Goal: Task Accomplishment & Management: Use online tool/utility

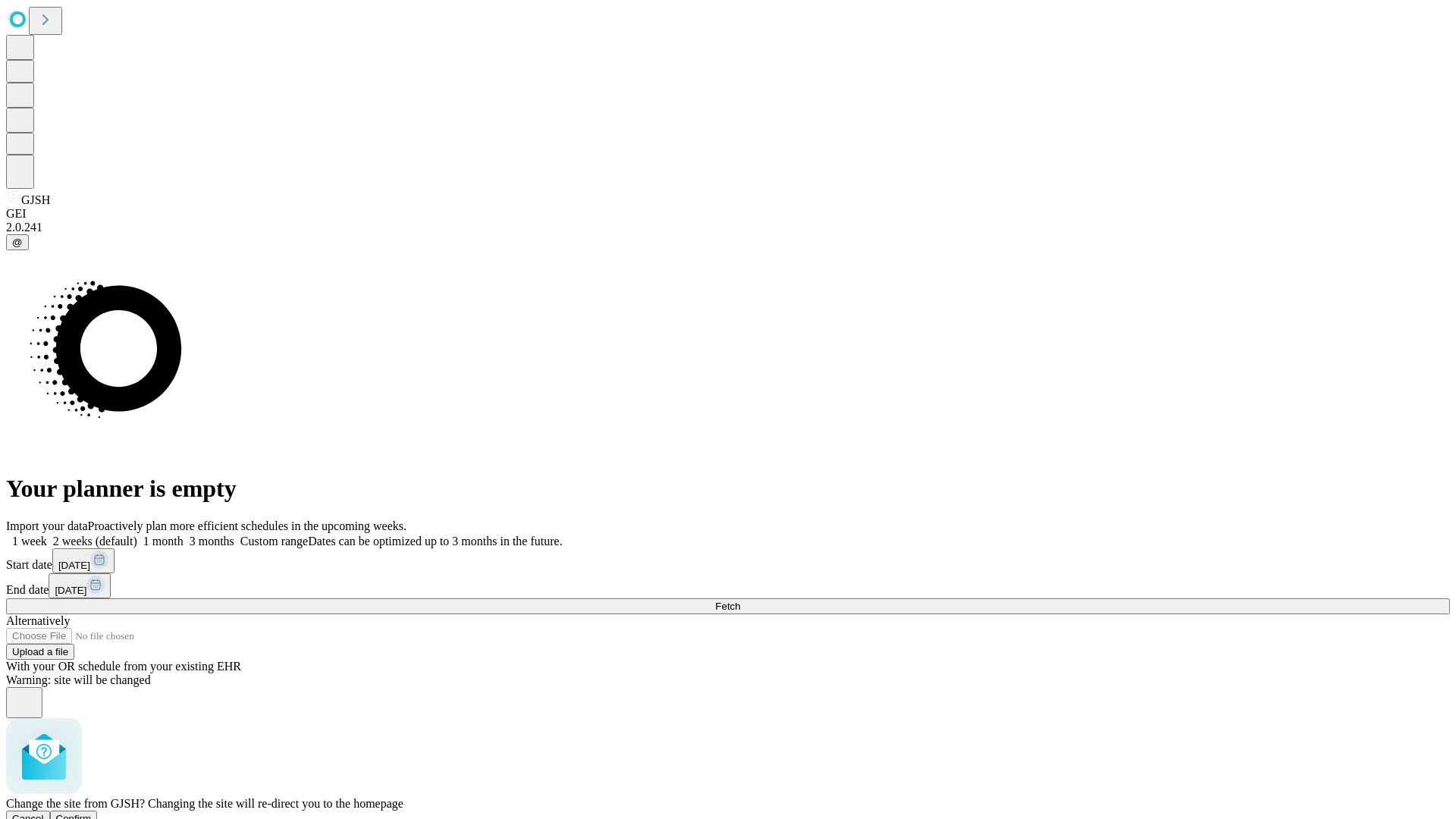
click at [92, 813] on span "Confirm" at bounding box center [73, 818] width 35 height 11
click at [47, 534] on label "1 week" at bounding box center [27, 540] width 41 height 13
click at [740, 601] on span "Fetch" at bounding box center [727, 606] width 25 height 11
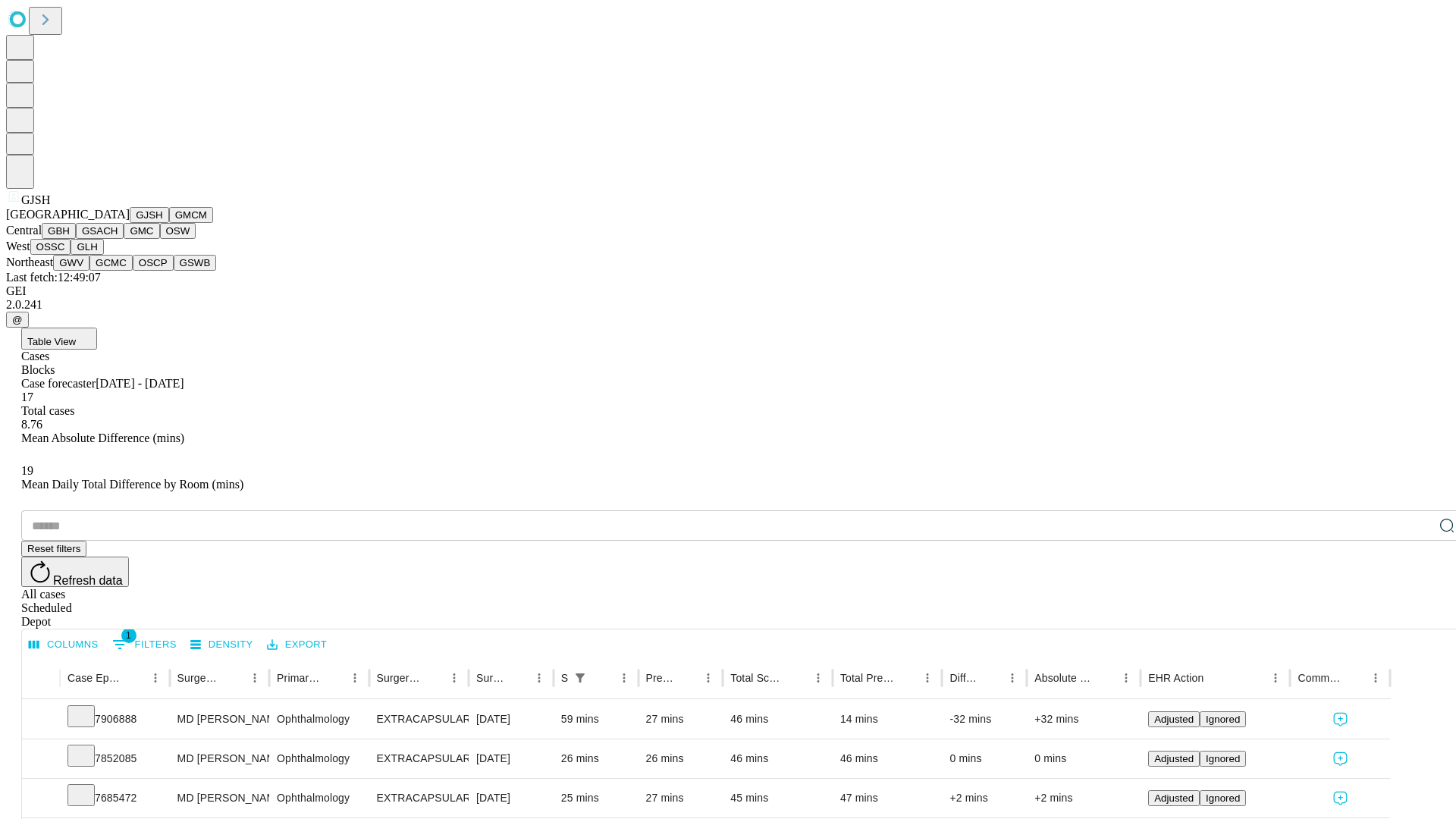
click at [169, 223] on button "GMCM" at bounding box center [191, 215] width 44 height 16
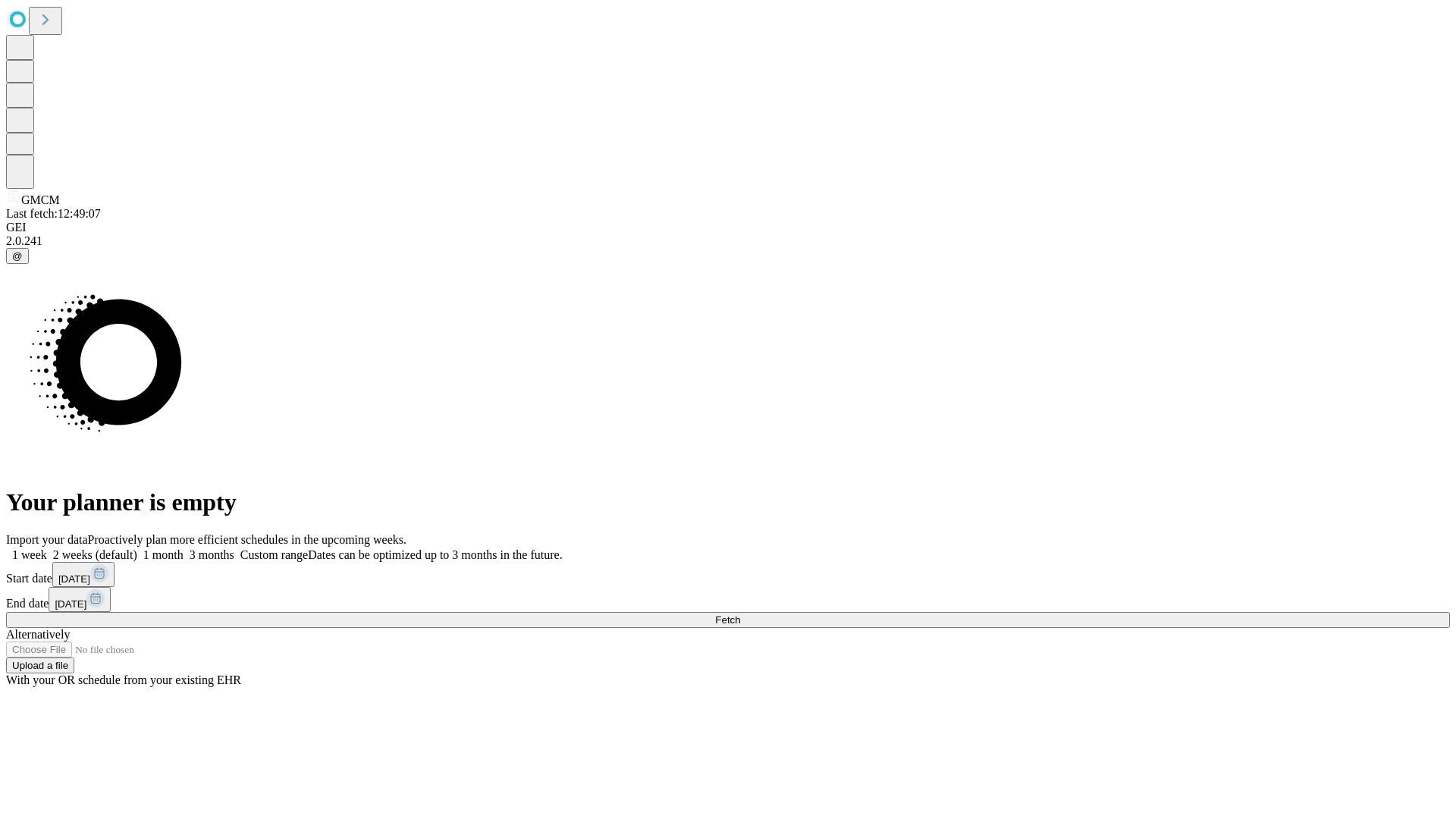
click at [740, 614] on span "Fetch" at bounding box center [727, 619] width 25 height 11
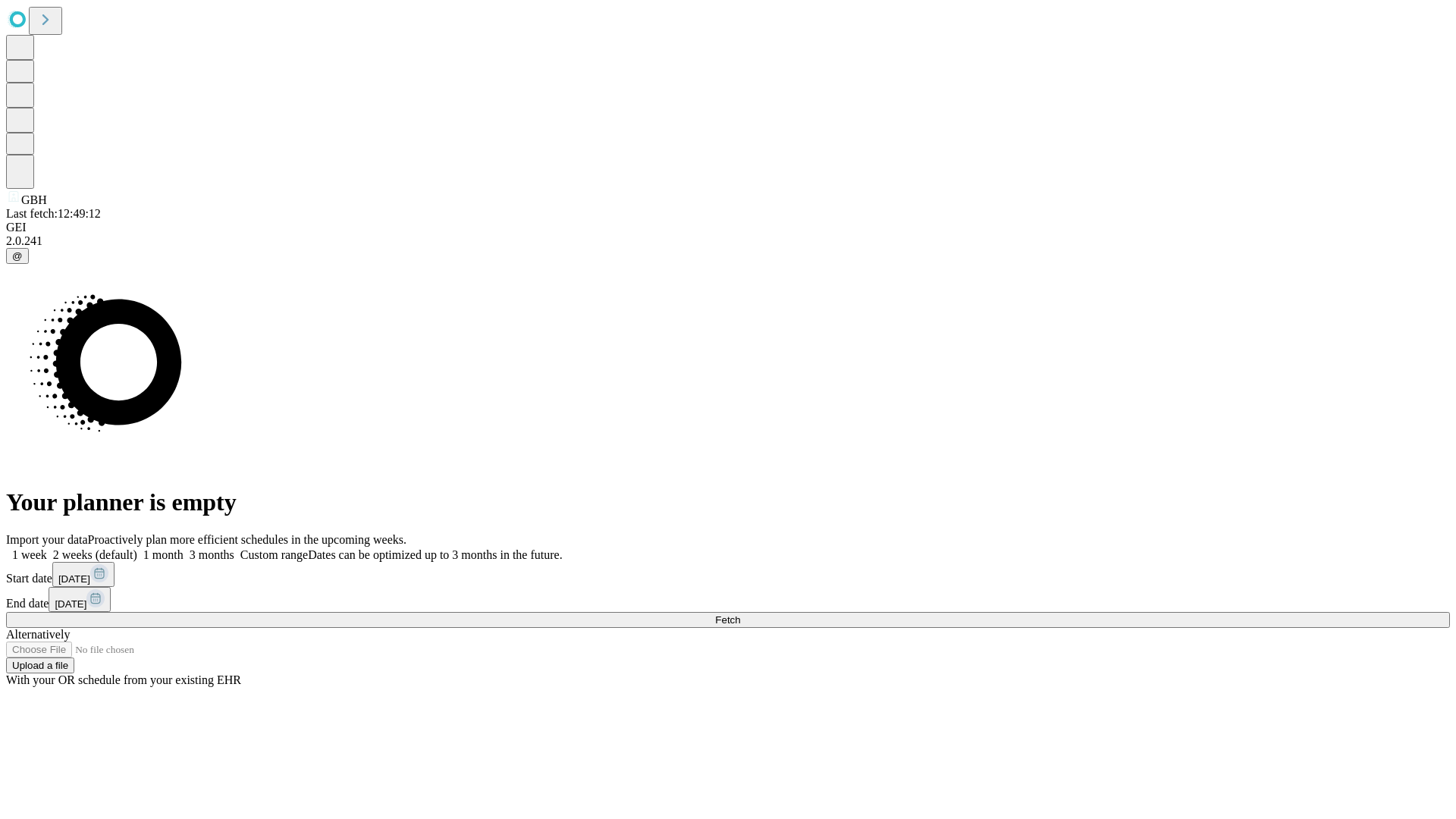
click at [47, 548] on label "1 week" at bounding box center [27, 555] width 41 height 13
click at [740, 614] on span "Fetch" at bounding box center [727, 619] width 25 height 11
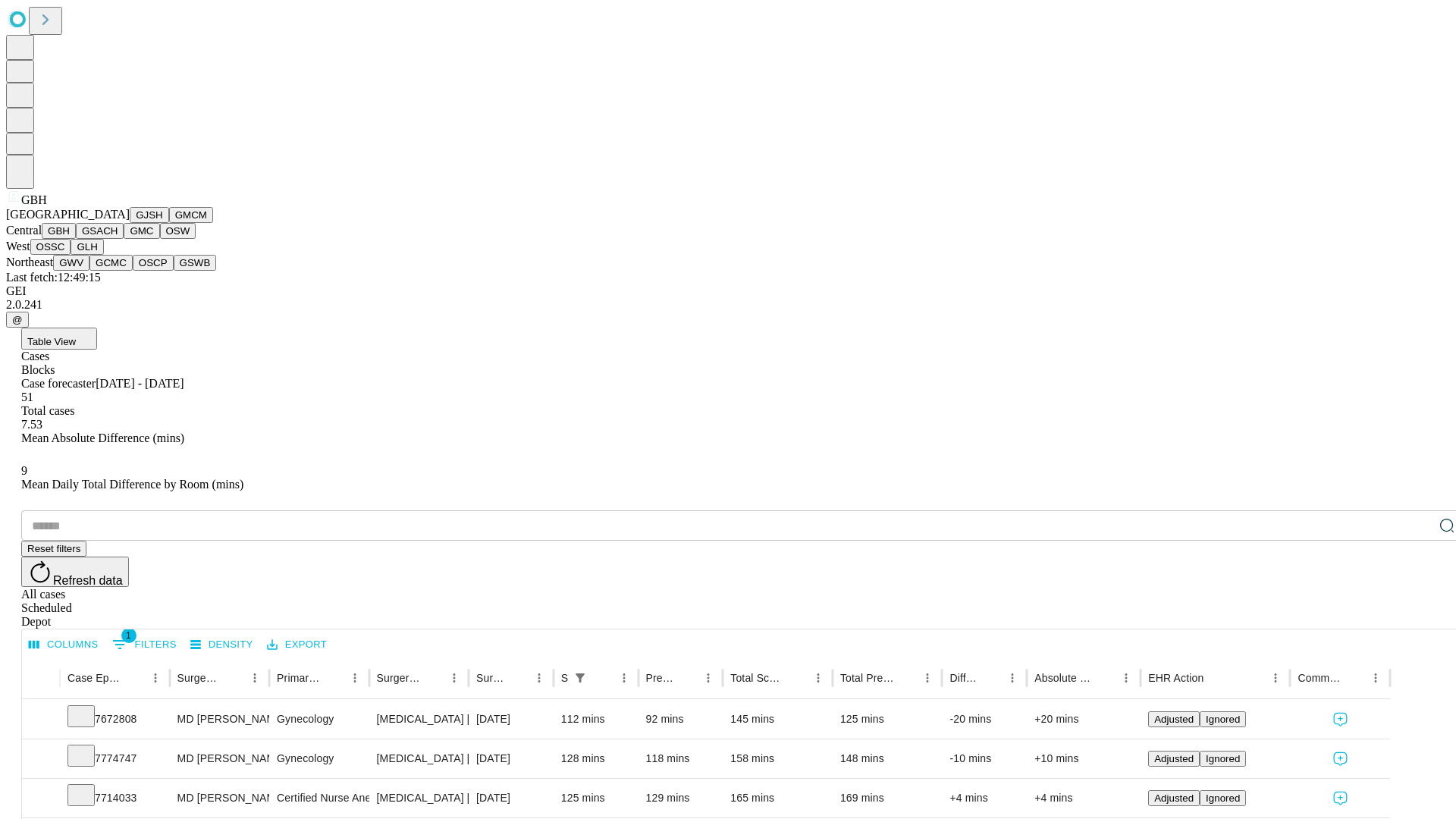
click at [118, 239] on button "GSACH" at bounding box center [100, 231] width 48 height 16
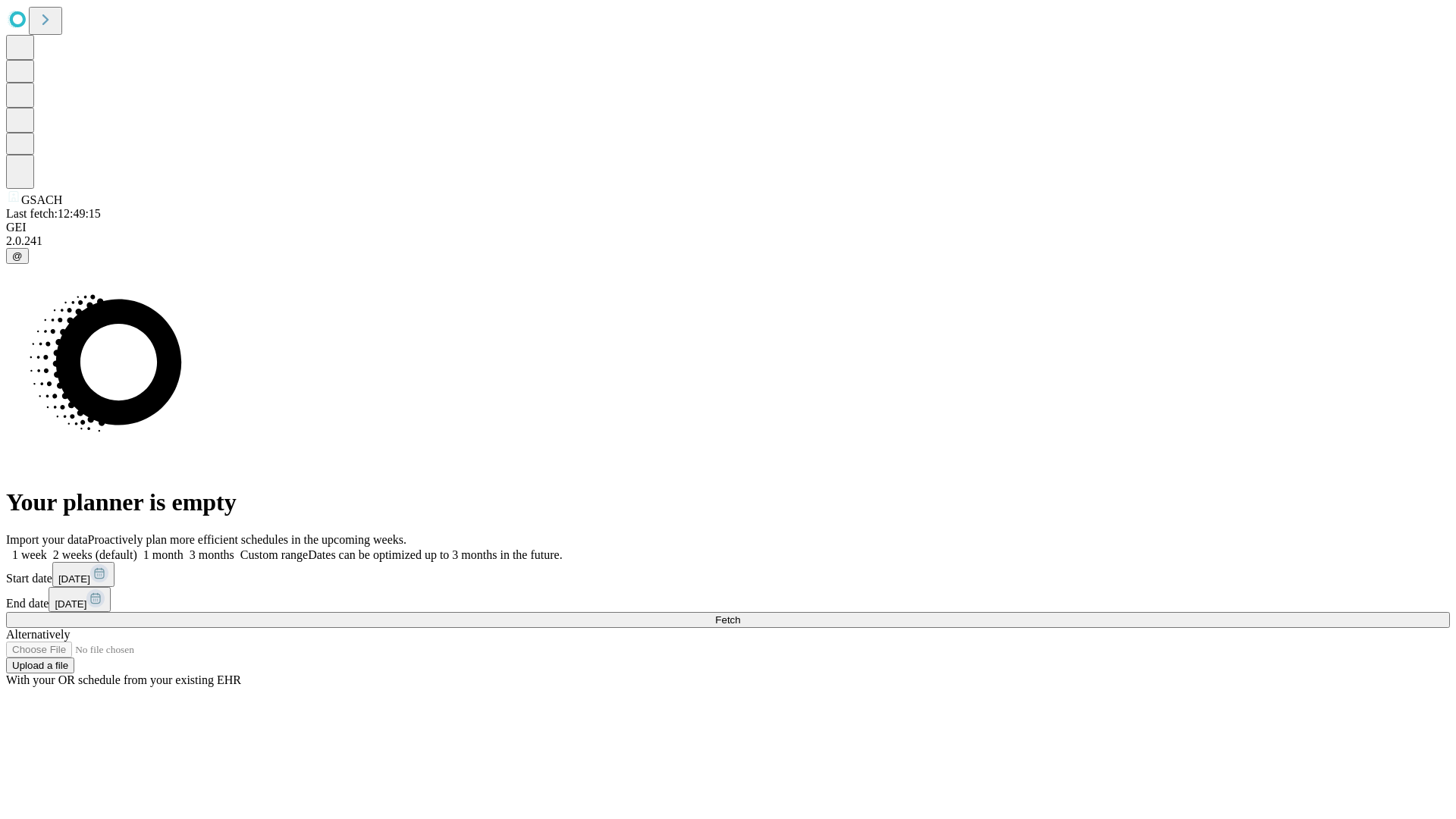
click at [47, 548] on label "1 week" at bounding box center [27, 555] width 41 height 13
click at [740, 614] on span "Fetch" at bounding box center [727, 619] width 25 height 11
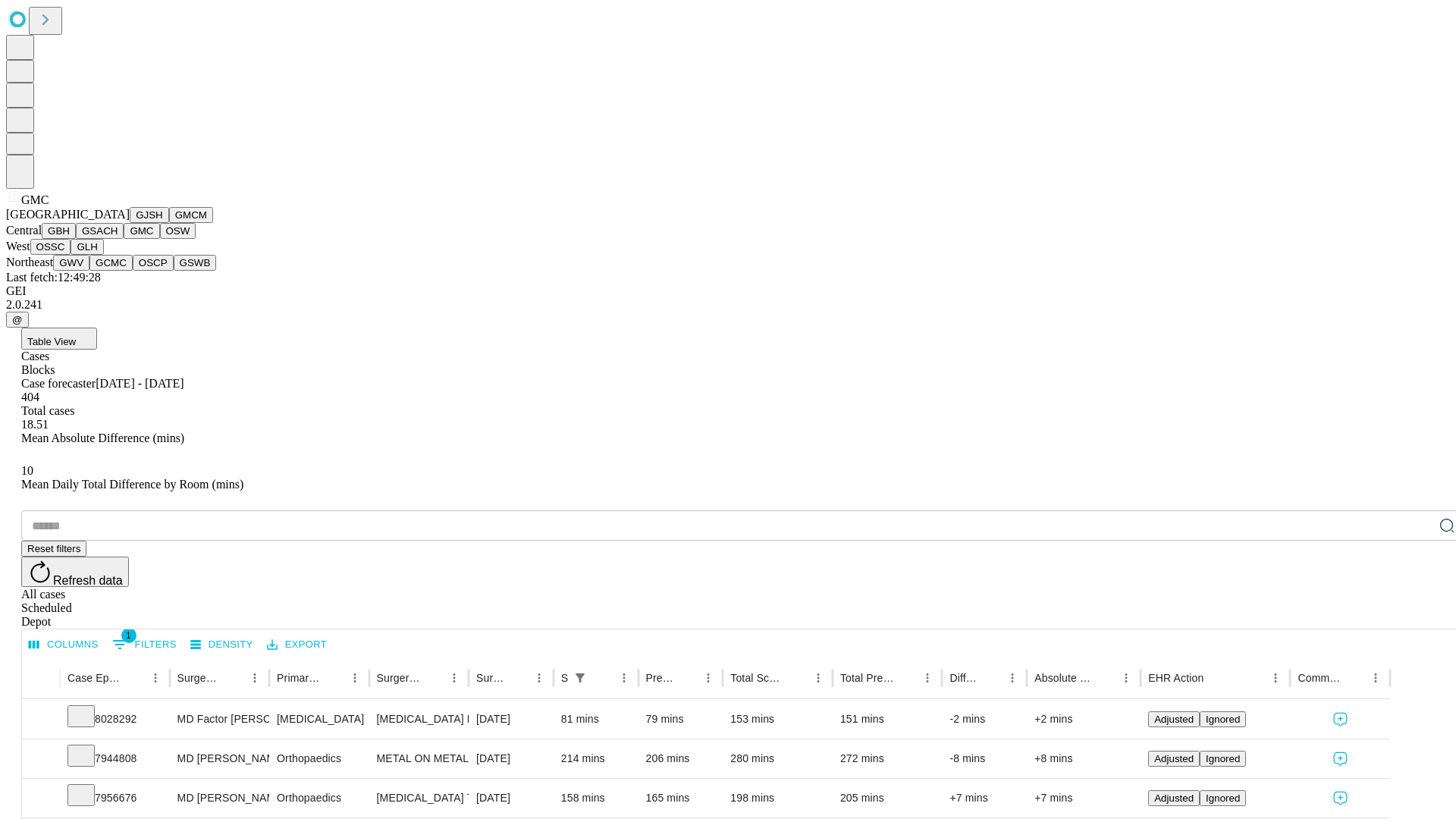
click at [160, 239] on button "OSW" at bounding box center [178, 231] width 36 height 16
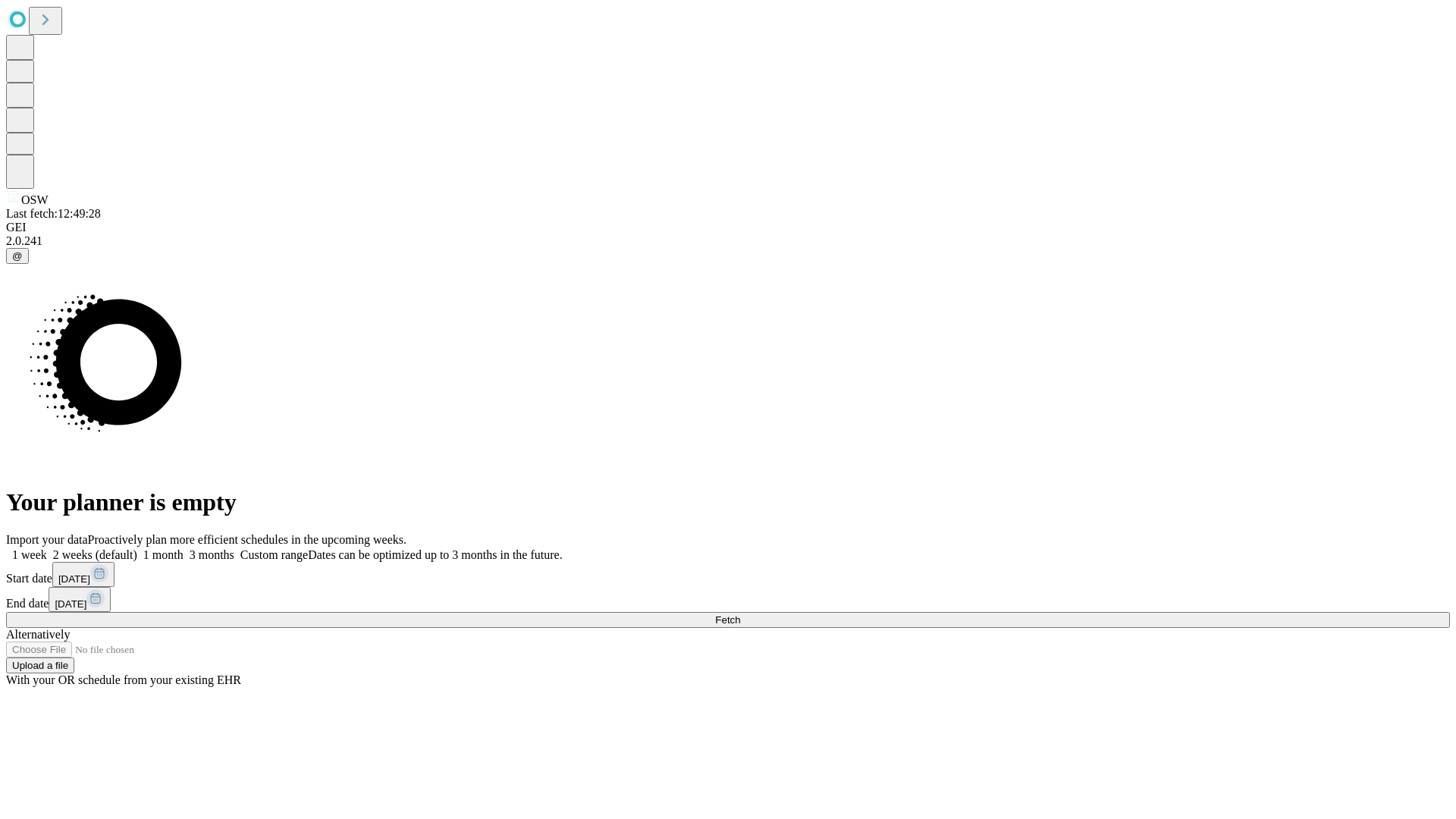
click at [47, 548] on label "1 week" at bounding box center [27, 555] width 41 height 13
click at [740, 614] on span "Fetch" at bounding box center [727, 619] width 25 height 11
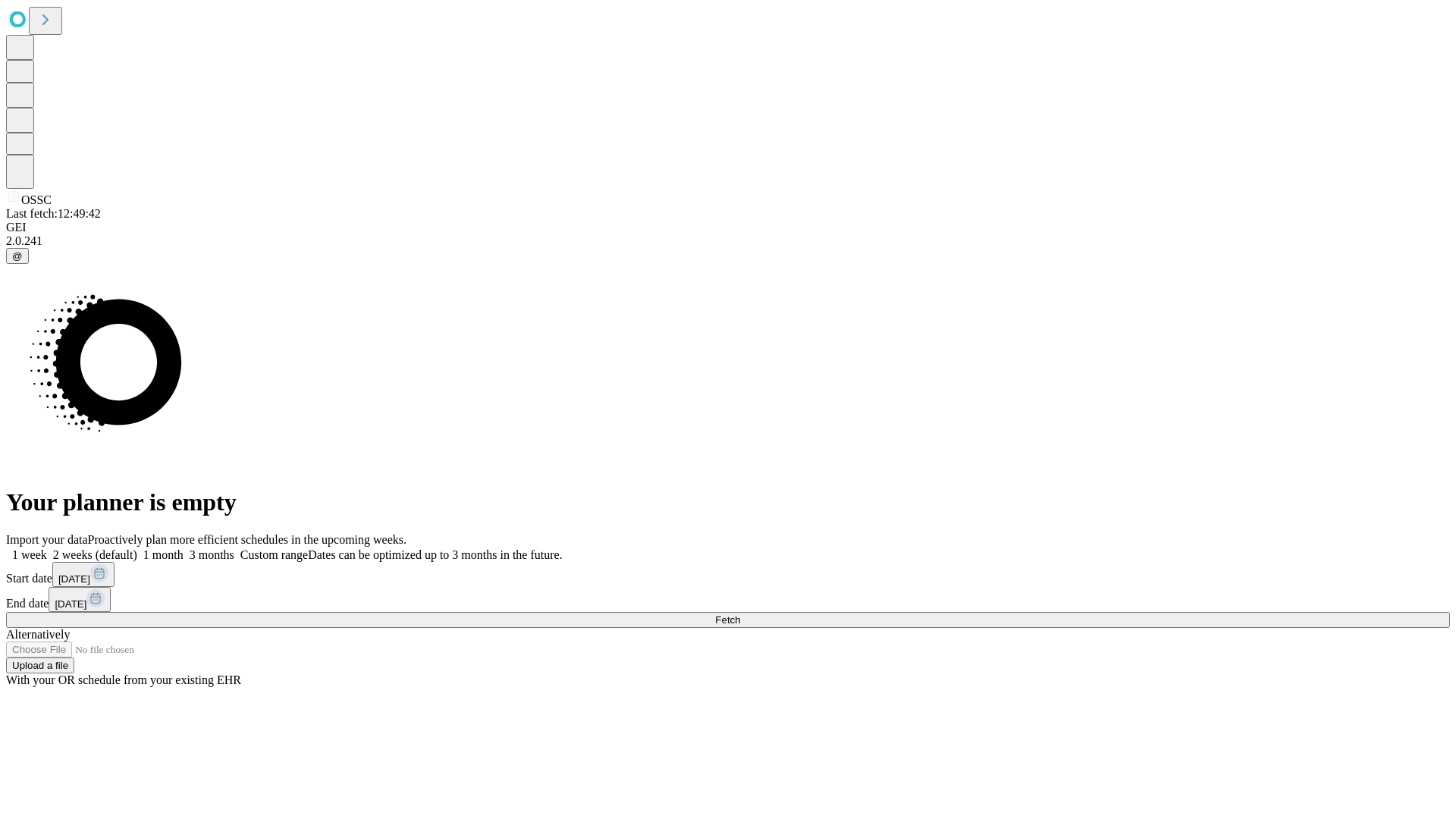
click at [47, 548] on label "1 week" at bounding box center [27, 555] width 41 height 13
click at [740, 614] on span "Fetch" at bounding box center [727, 619] width 25 height 11
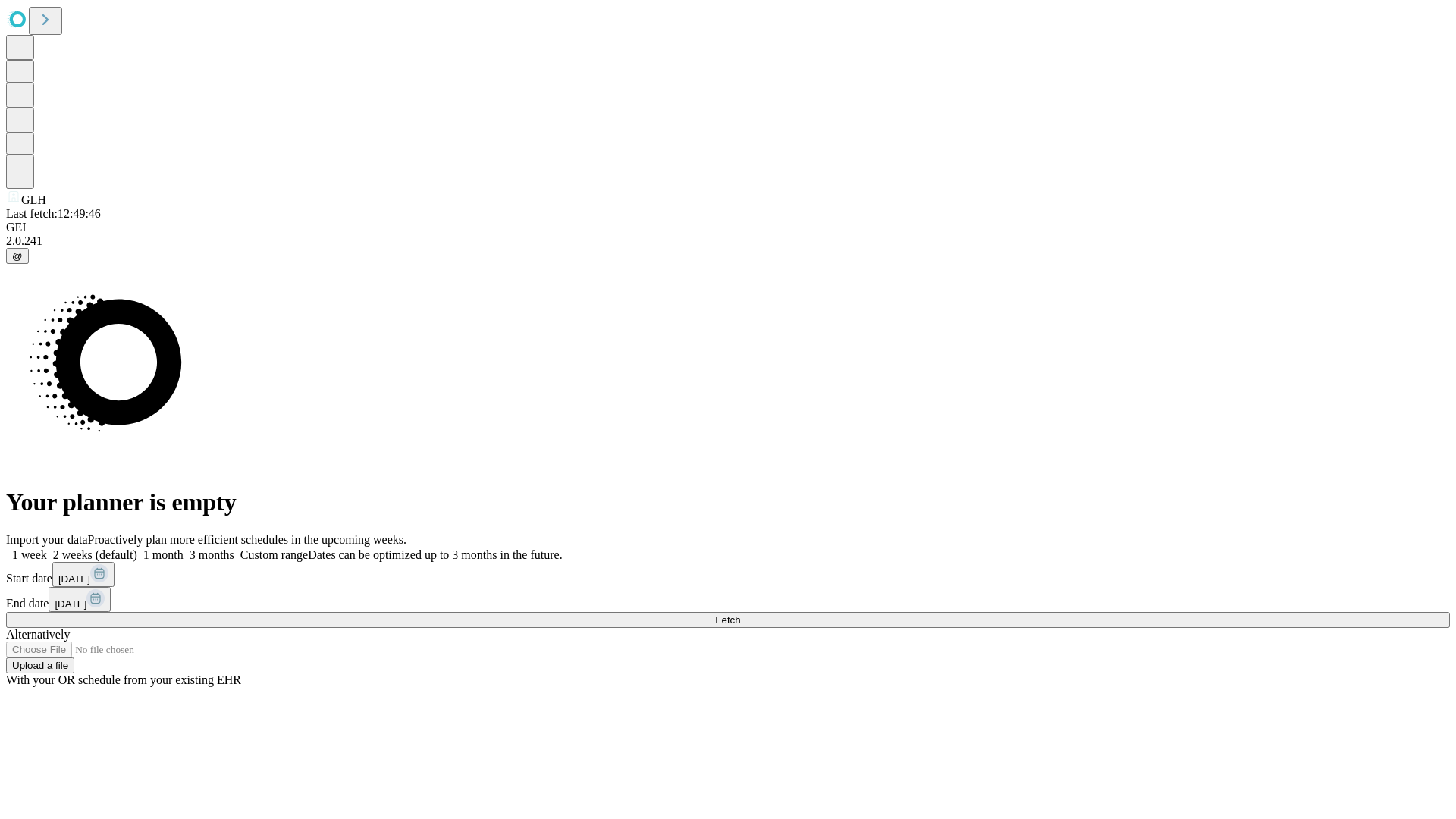
click at [47, 548] on label "1 week" at bounding box center [27, 555] width 41 height 13
click at [740, 614] on span "Fetch" at bounding box center [727, 619] width 25 height 11
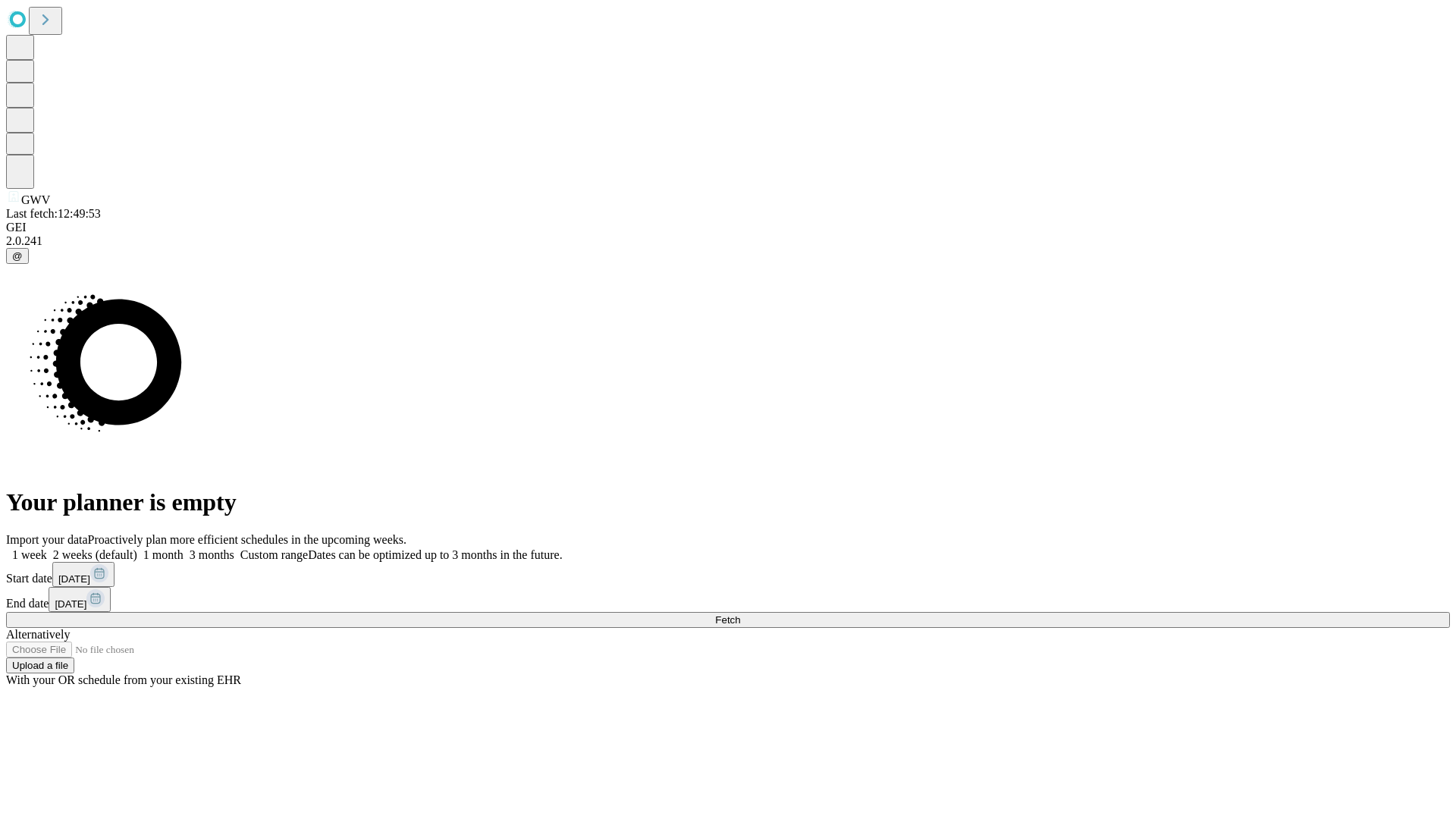
click at [47, 548] on label "1 week" at bounding box center [27, 555] width 41 height 13
click at [740, 614] on span "Fetch" at bounding box center [727, 619] width 25 height 11
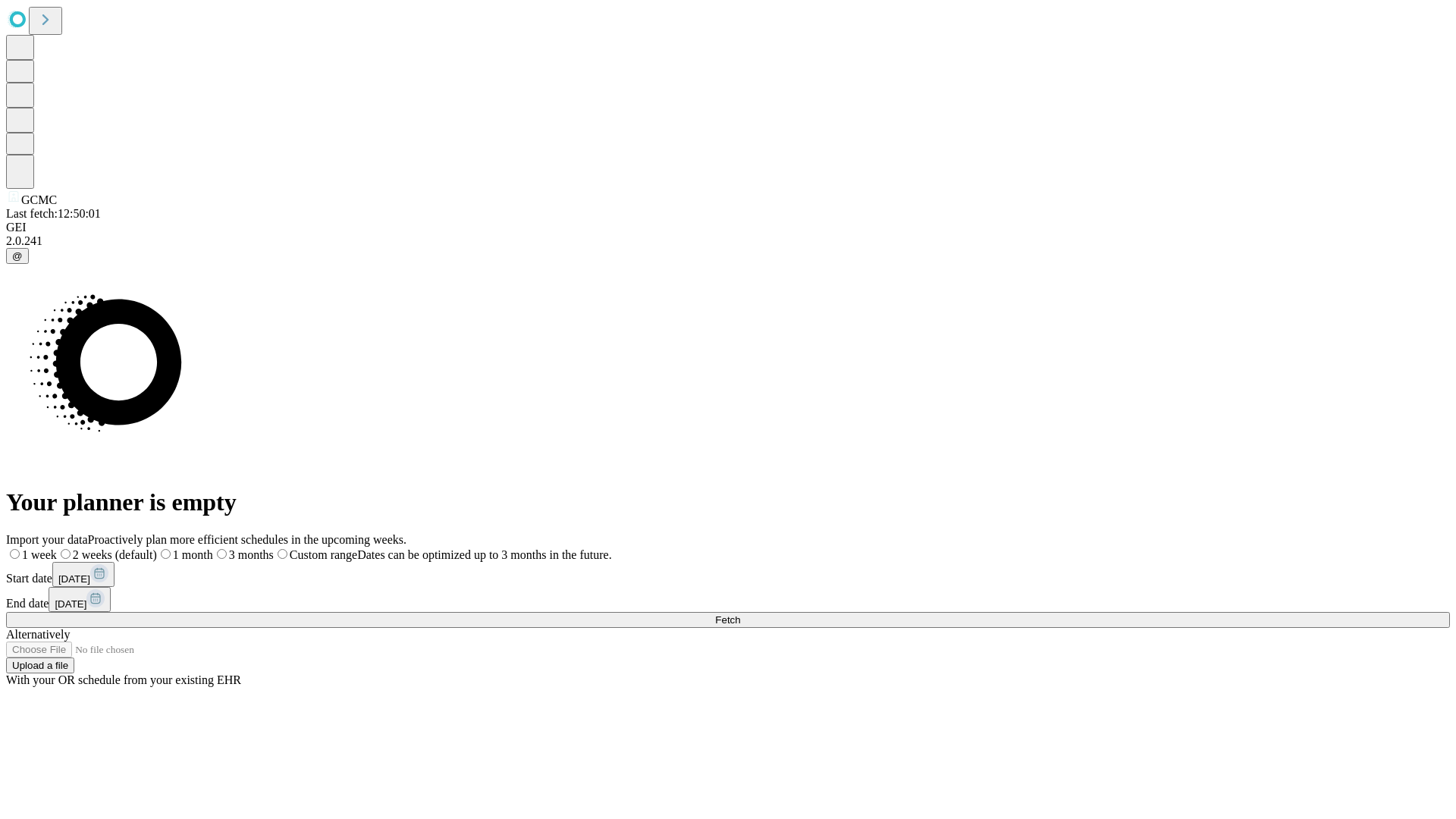
click at [57, 548] on label "1 week" at bounding box center [31, 555] width 50 height 13
click at [740, 614] on span "Fetch" at bounding box center [727, 619] width 25 height 11
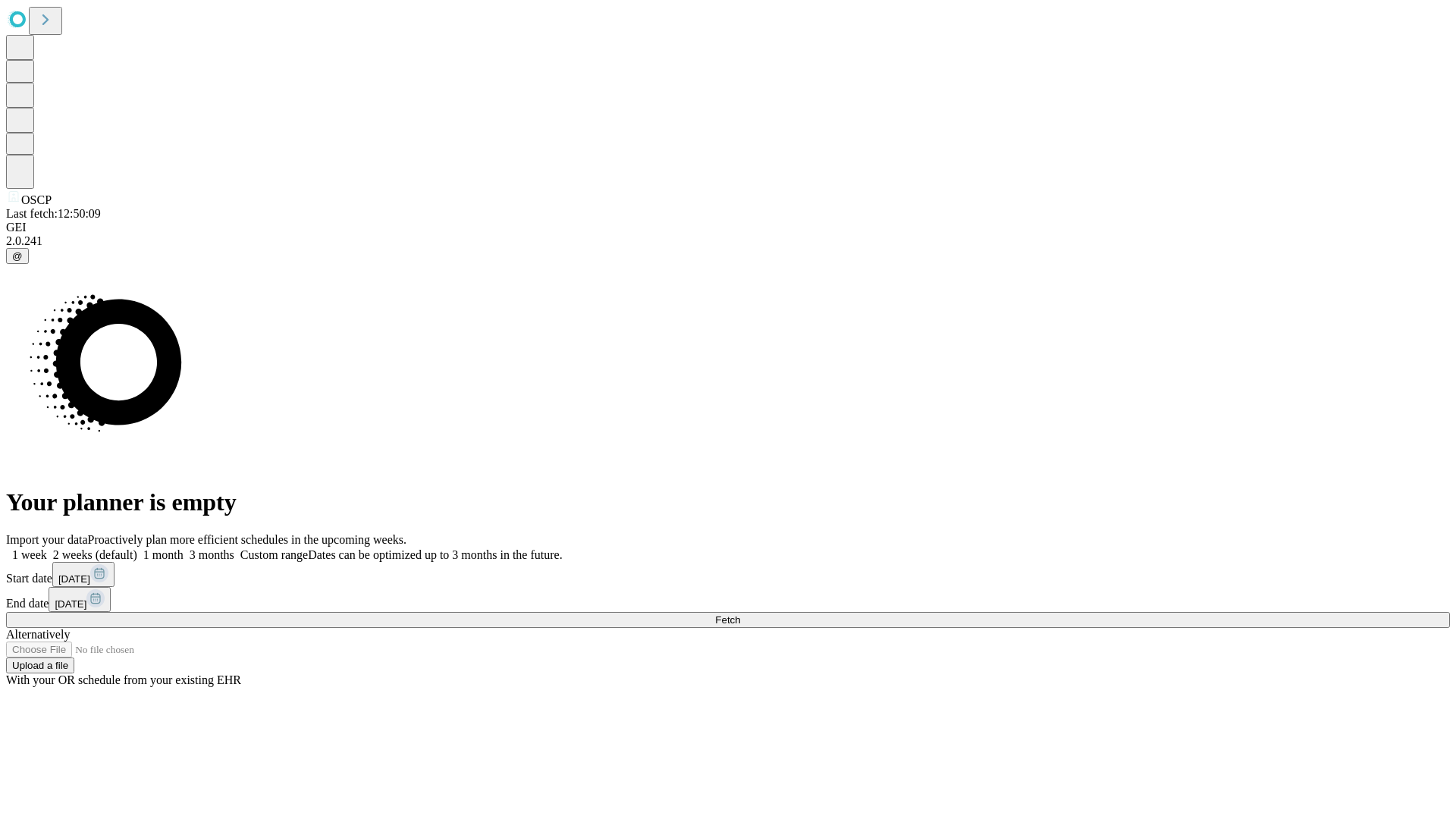
click at [47, 548] on label "1 week" at bounding box center [27, 555] width 41 height 13
click at [740, 614] on span "Fetch" at bounding box center [727, 619] width 25 height 11
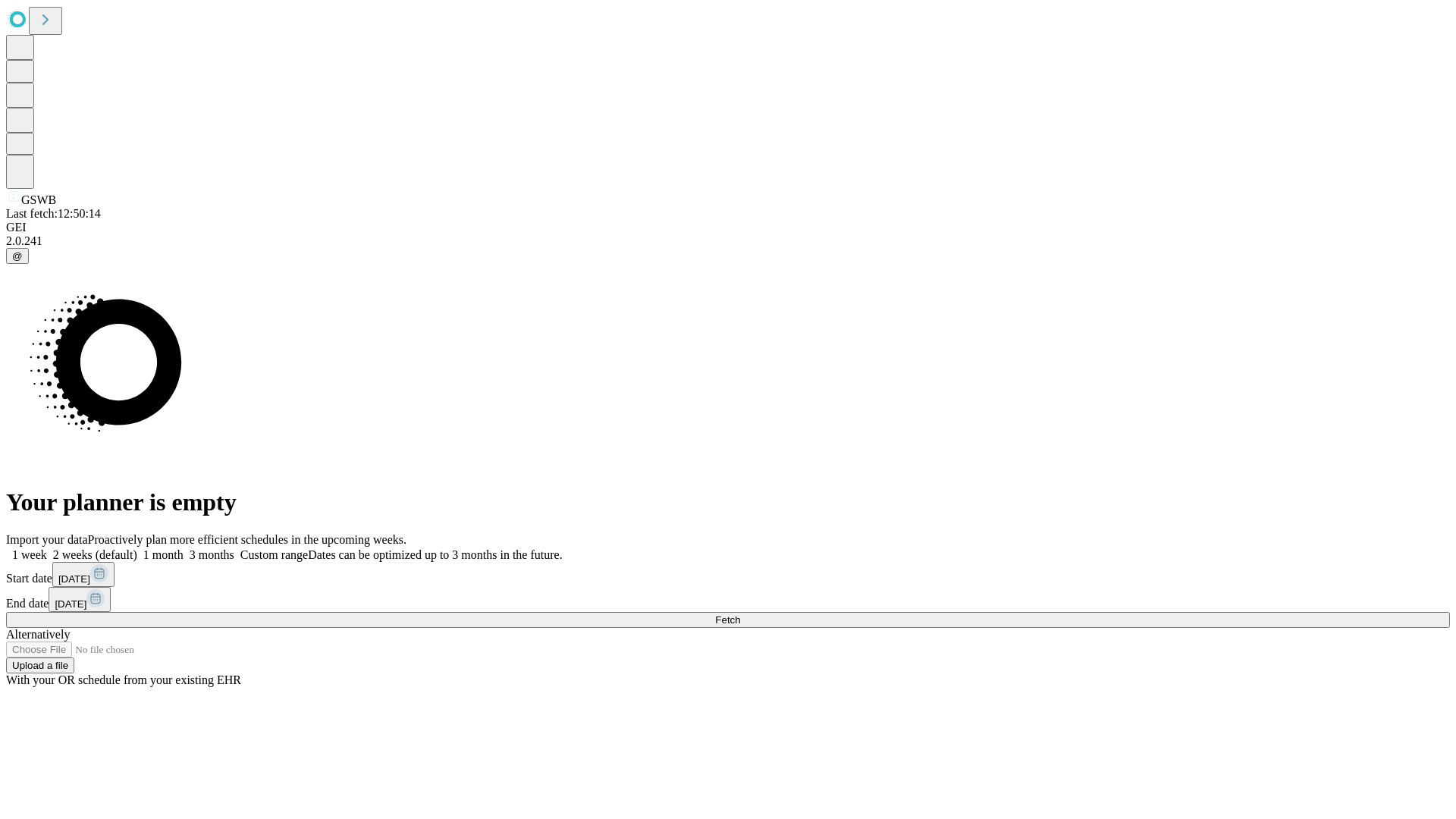
click at [47, 548] on label "1 week" at bounding box center [27, 555] width 41 height 13
click at [740, 614] on span "Fetch" at bounding box center [727, 619] width 25 height 11
